Goal: Check status: Check status

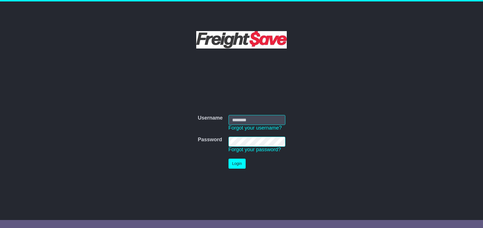
type input "**********"
click at [240, 161] on button "Login" at bounding box center [237, 164] width 17 height 10
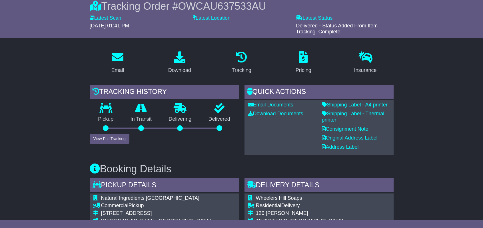
scroll to position [55, 0]
